Goal: Information Seeking & Learning: Learn about a topic

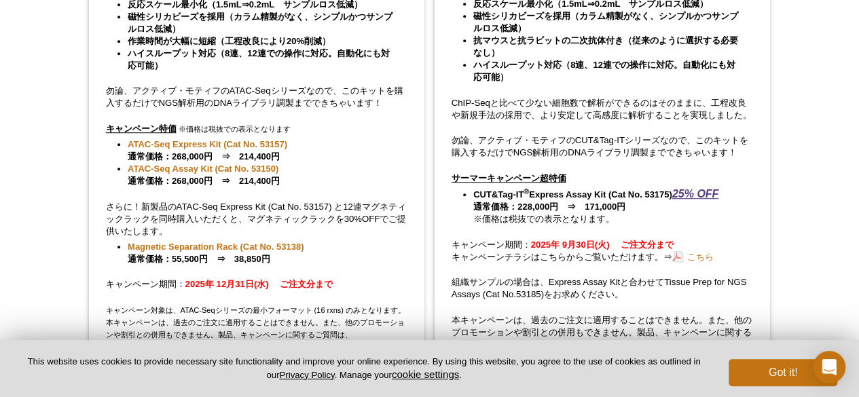
scroll to position [382, 0]
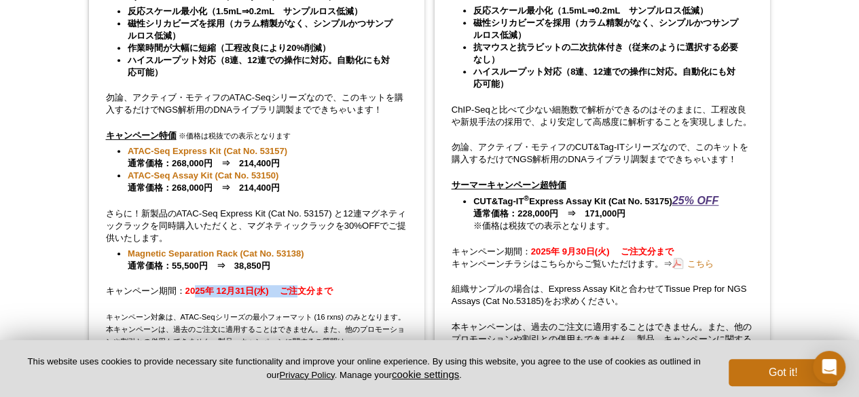
drag, startPoint x: 197, startPoint y: 285, endPoint x: 304, endPoint y: 287, distance: 107.4
click at [304, 287] on p "キャンペーン期間： 2025年 12月31日(水) 　ご注文分まで" at bounding box center [257, 291] width 302 height 12
click at [304, 287] on strong "2025年 12月31日(水) 　ご注文分まで" at bounding box center [259, 291] width 148 height 10
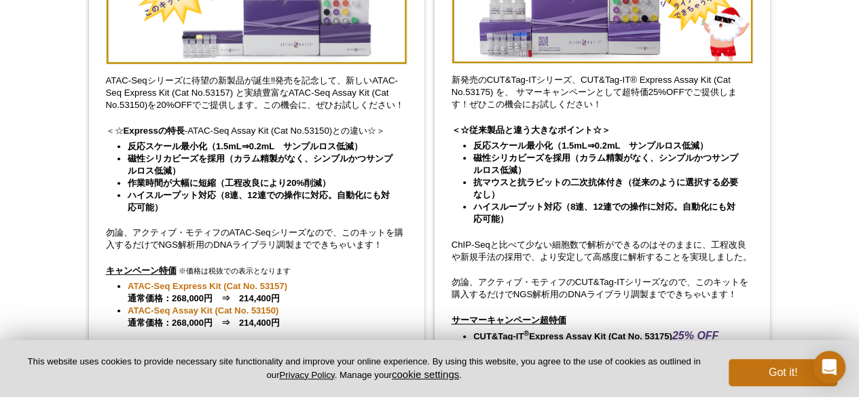
scroll to position [0, 0]
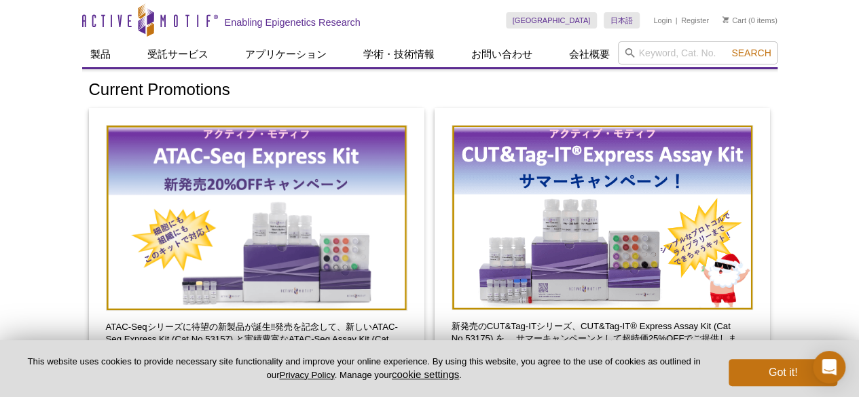
click at [213, 196] on img at bounding box center [257, 218] width 302 height 186
click at [274, 238] on img at bounding box center [257, 218] width 302 height 186
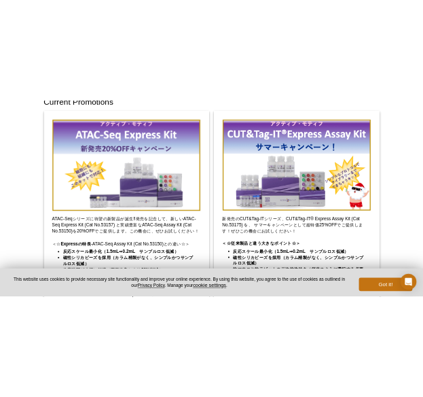
scroll to position [84, 0]
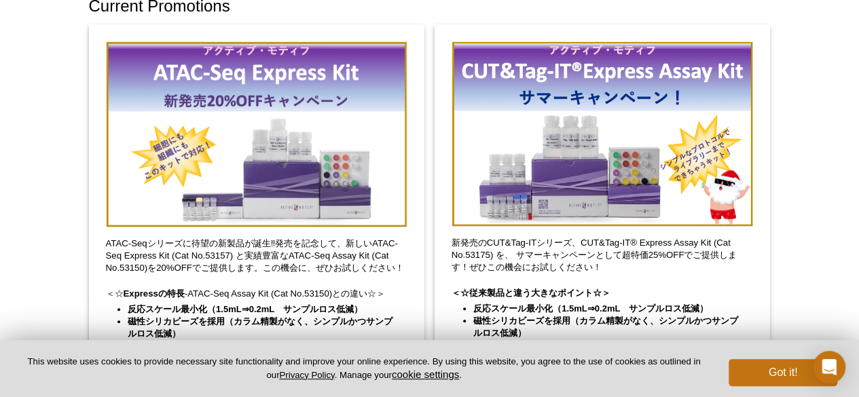
select select "[GEOGRAPHIC_DATA]"
select select "日本語"
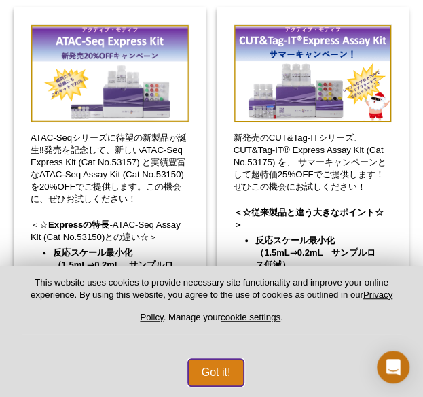
click at [218, 361] on button "Got it!" at bounding box center [216, 372] width 56 height 27
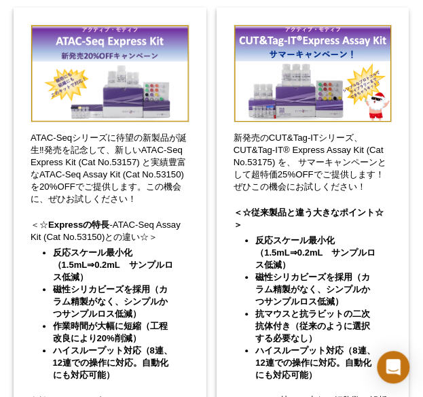
click at [287, 229] on p "＜☆従来製品と違う大きなポイント☆＞" at bounding box center [313, 219] width 159 height 24
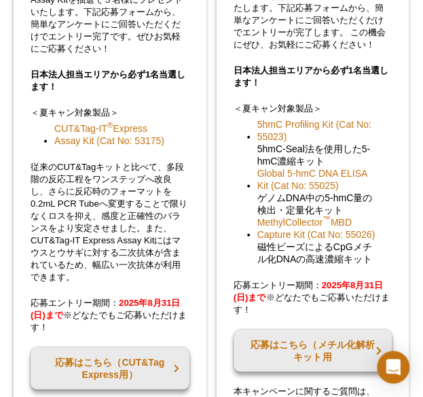
scroll to position [1984, 0]
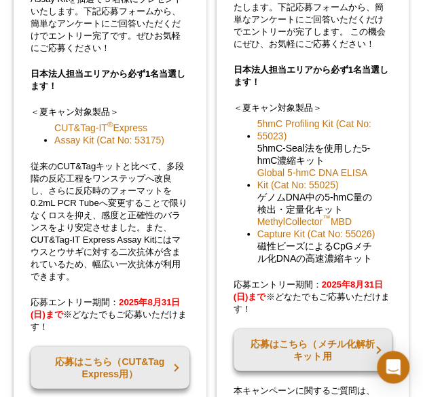
click at [333, 290] on strong "2025年8月31日(日)まで" at bounding box center [308, 290] width 149 height 22
drag, startPoint x: 333, startPoint y: 290, endPoint x: 386, endPoint y: 283, distance: 53.5
click at [386, 283] on p "応募エントリー期間： 2025年8月31日(日)まで 　※どなたでもご応募いただけます！" at bounding box center [313, 297] width 159 height 37
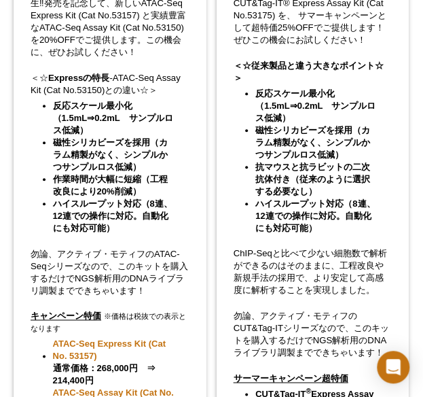
scroll to position [287, 0]
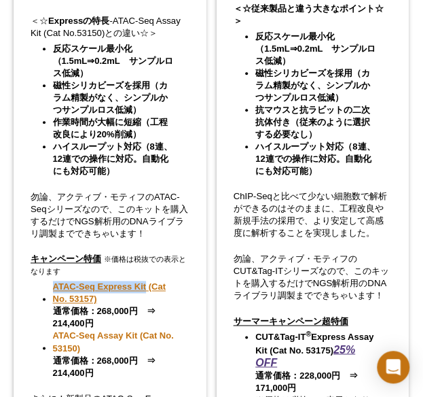
drag, startPoint x: 45, startPoint y: 283, endPoint x: 145, endPoint y: 283, distance: 100.5
click at [145, 283] on ul "ATAC-Seq Express Kit (Cat No. 53157) 通常価格：268,000円　⇒　214,400円 ATAC-Seq Assay Ki…" at bounding box center [103, 330] width 145 height 98
copy link "ATAC-Seq Express Kit"
click at [134, 200] on p "勿論、アクティブ・モティフのATAC-Seqシリーズなので、このキットを購入するだけでNGS解析用のDNAライブラリ調製までできちゃいます！" at bounding box center [110, 215] width 159 height 49
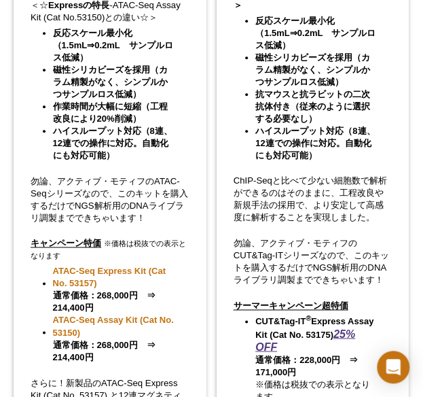
scroll to position [0, 0]
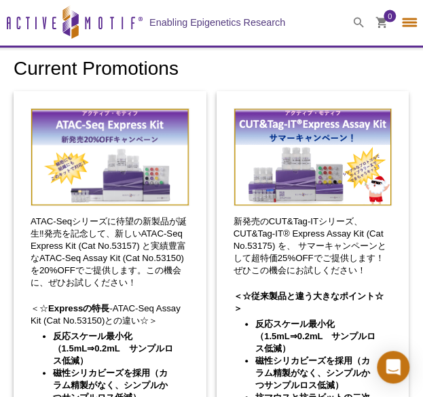
click at [114, 199] on img at bounding box center [110, 157] width 159 height 98
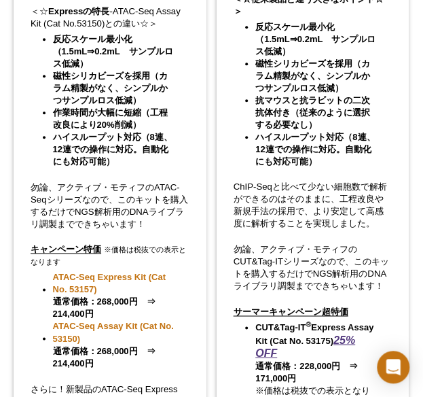
scroll to position [329, 0]
